Goal: Information Seeking & Learning: Learn about a topic

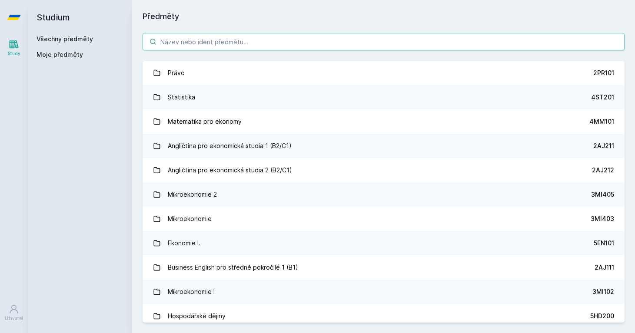
click at [309, 36] on input "search" at bounding box center [384, 41] width 482 height 17
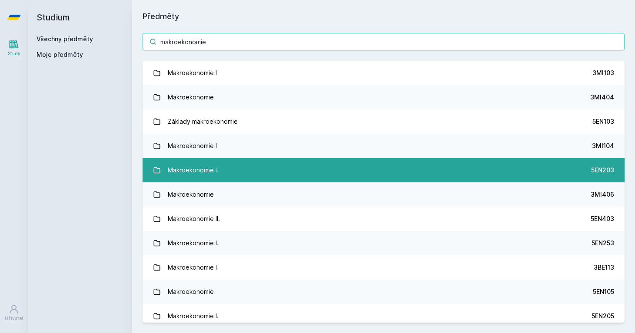
type input "makroekonomie"
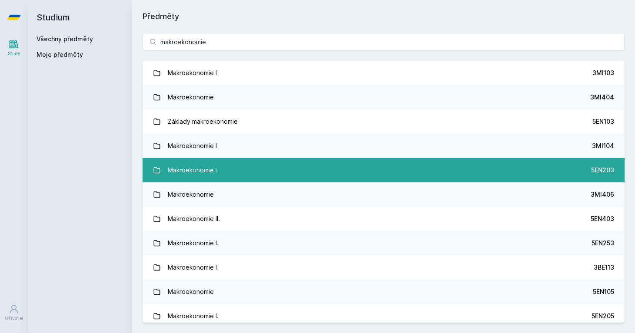
click at [373, 166] on link "Makroekonomie I. 5EN203" at bounding box center [384, 170] width 482 height 24
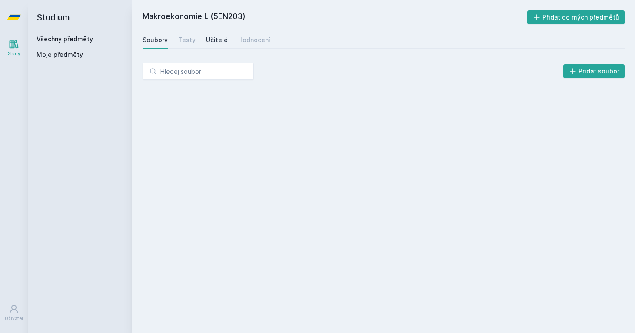
click at [212, 42] on div "Učitelé" at bounding box center [217, 40] width 22 height 9
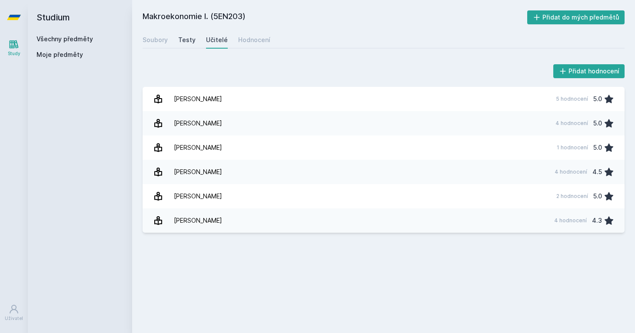
click at [189, 41] on div "Testy" at bounding box center [186, 40] width 17 height 9
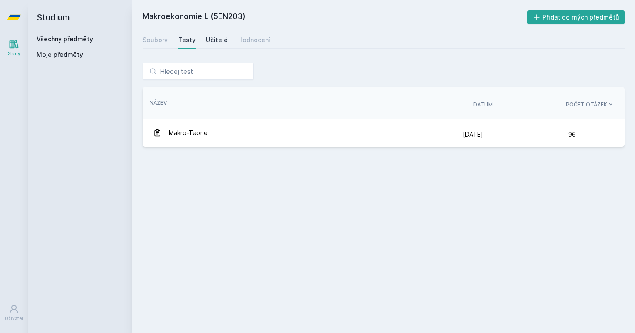
click at [208, 41] on div "Učitelé" at bounding box center [217, 40] width 22 height 9
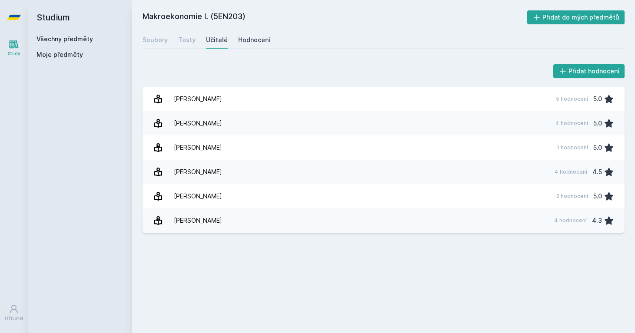
click at [251, 37] on div "Hodnocení" at bounding box center [254, 40] width 32 height 9
